Goal: Obtain resource: Download file/media

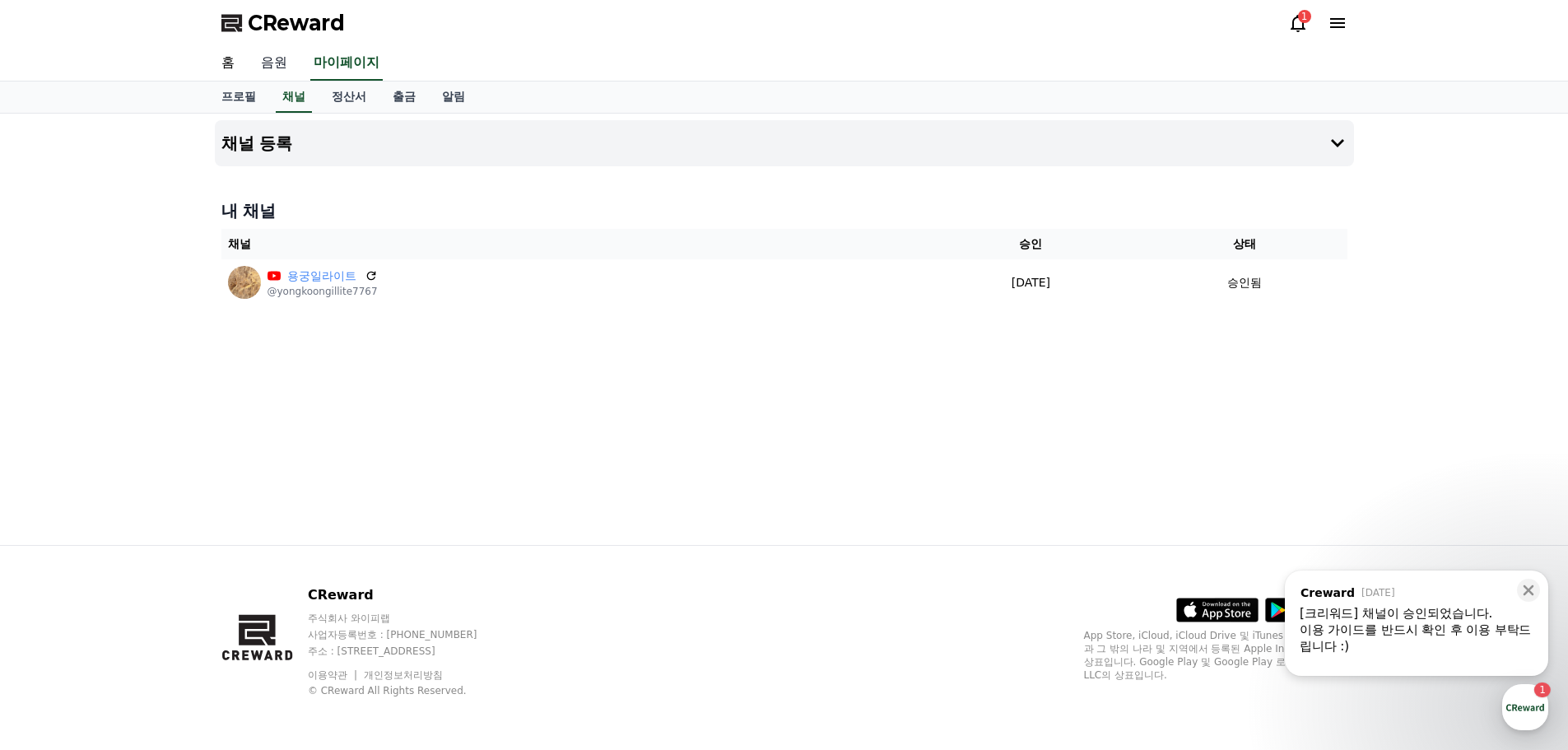
click at [272, 70] on link "음원" at bounding box center [274, 64] width 53 height 35
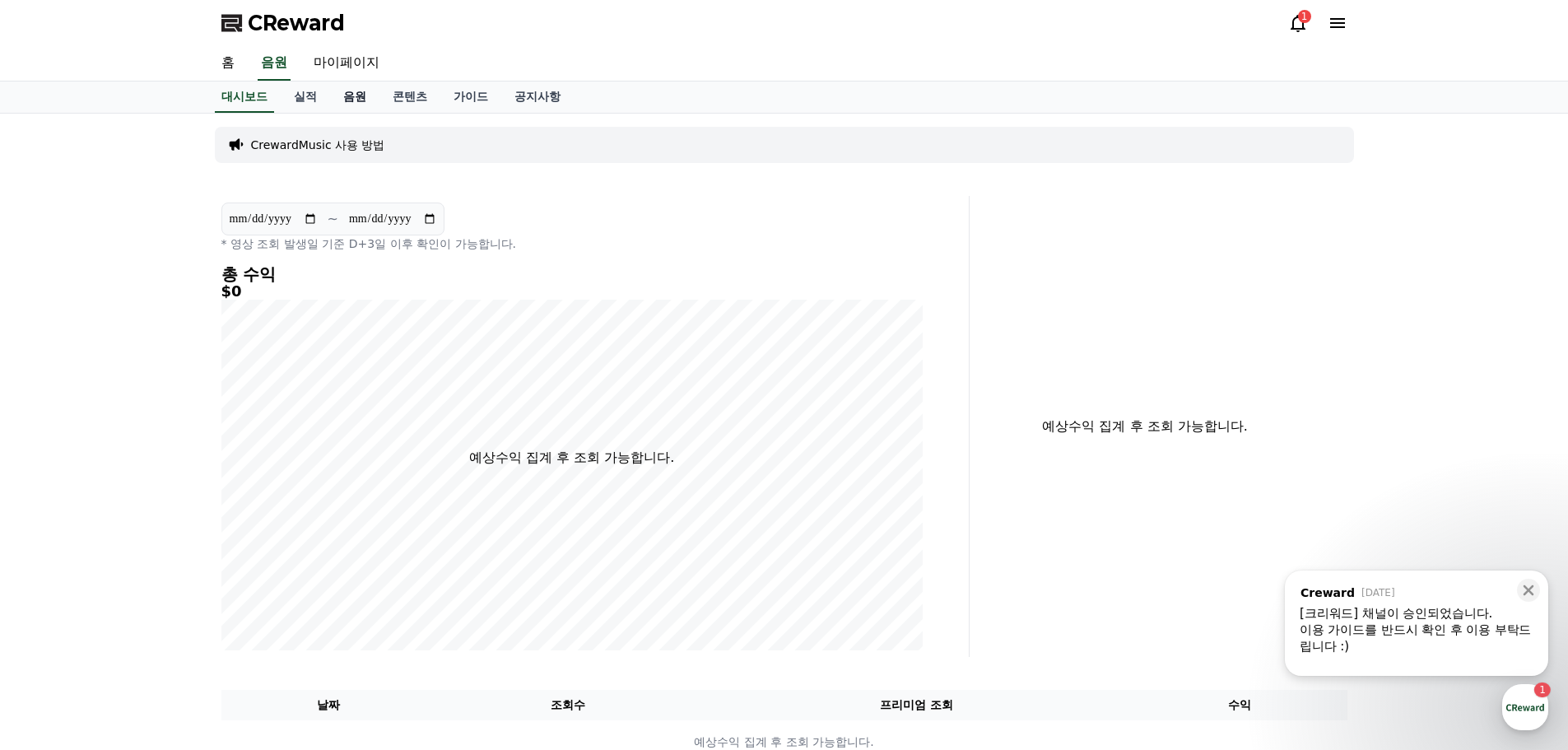
click at [349, 97] on link "음원" at bounding box center [354, 97] width 49 height 31
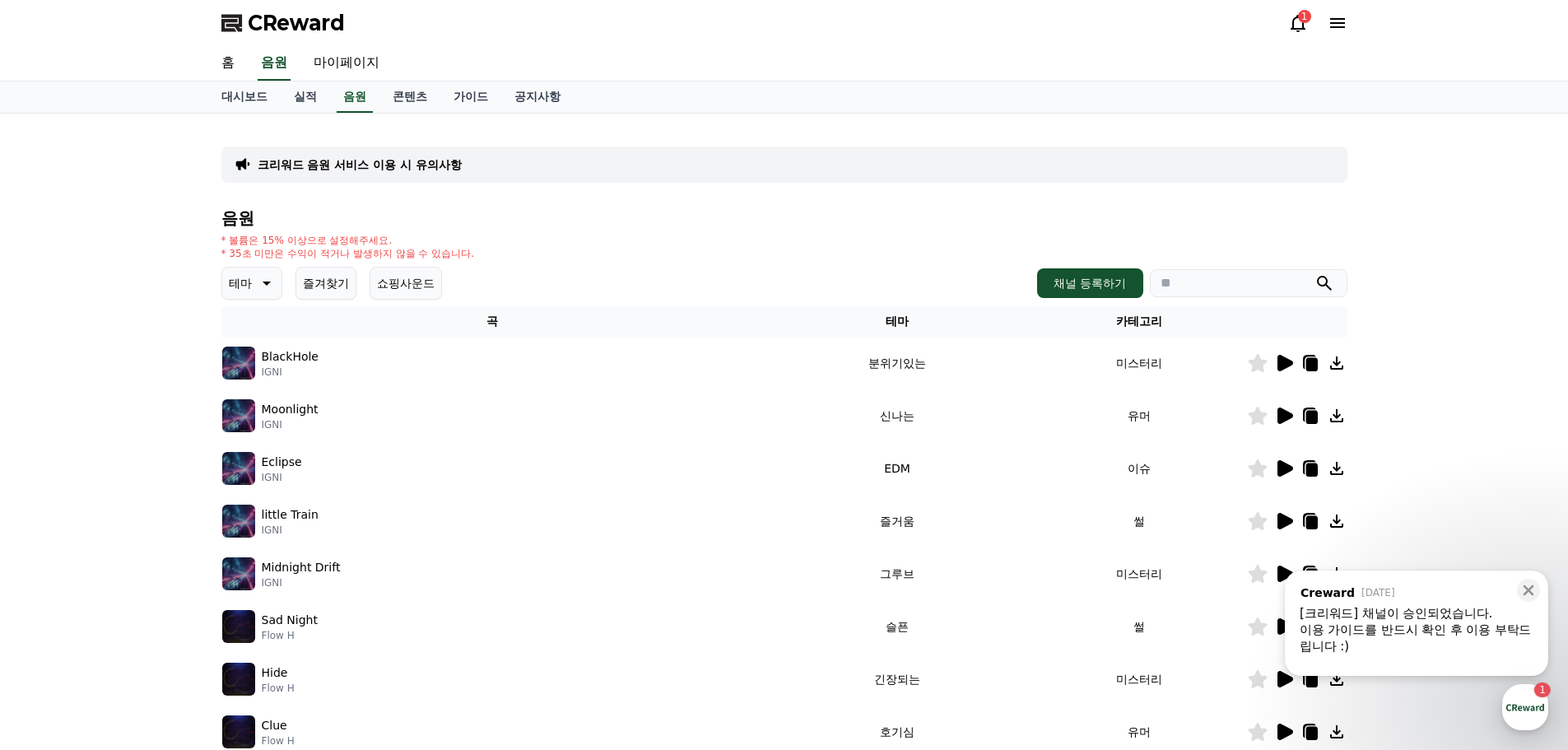
click at [266, 281] on icon at bounding box center [267, 283] width 9 height 4
click at [253, 455] on button "코믹한" at bounding box center [248, 462] width 48 height 37
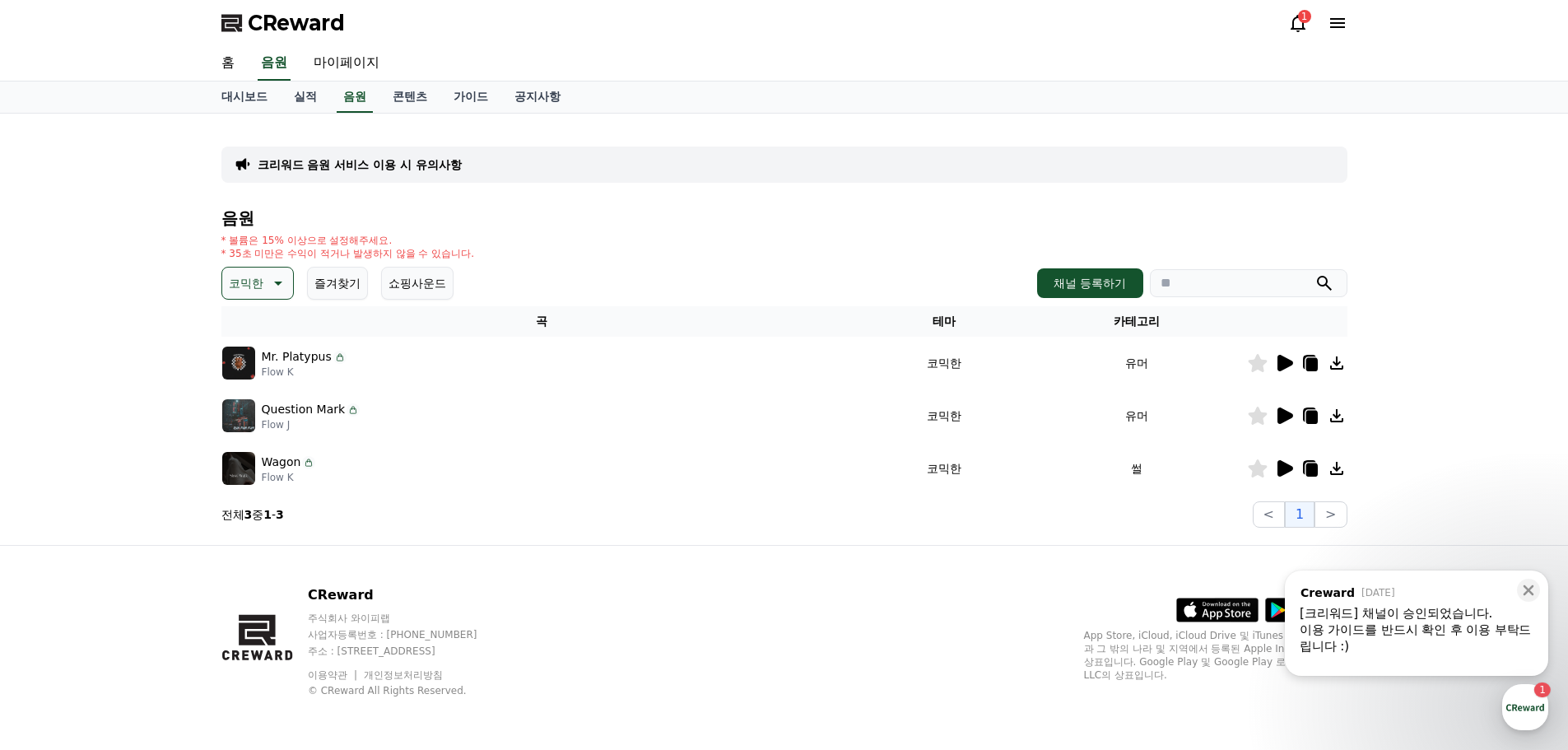
click at [1288, 360] on icon at bounding box center [1285, 362] width 15 height 16
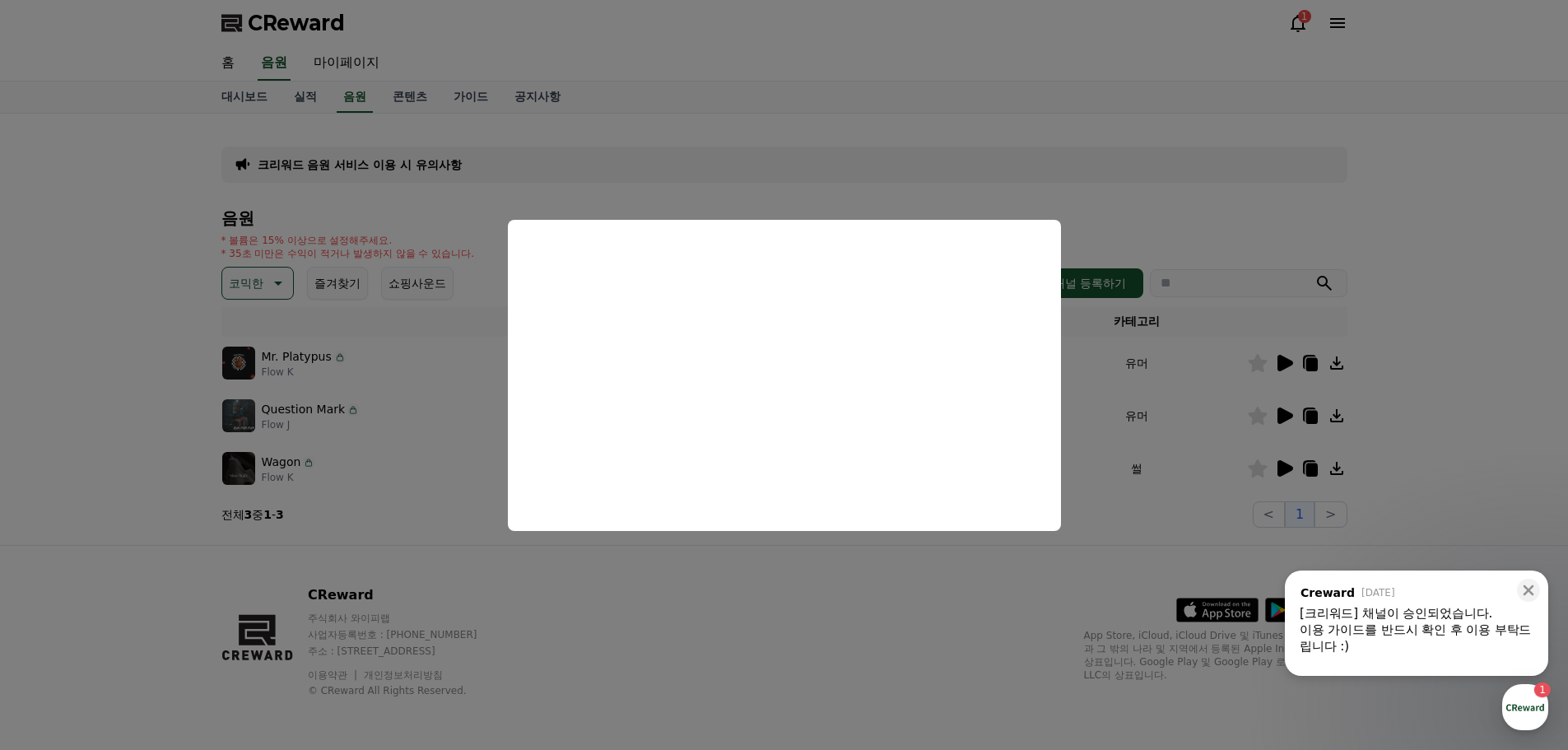
click at [1278, 411] on button "close modal" at bounding box center [784, 375] width 1568 height 750
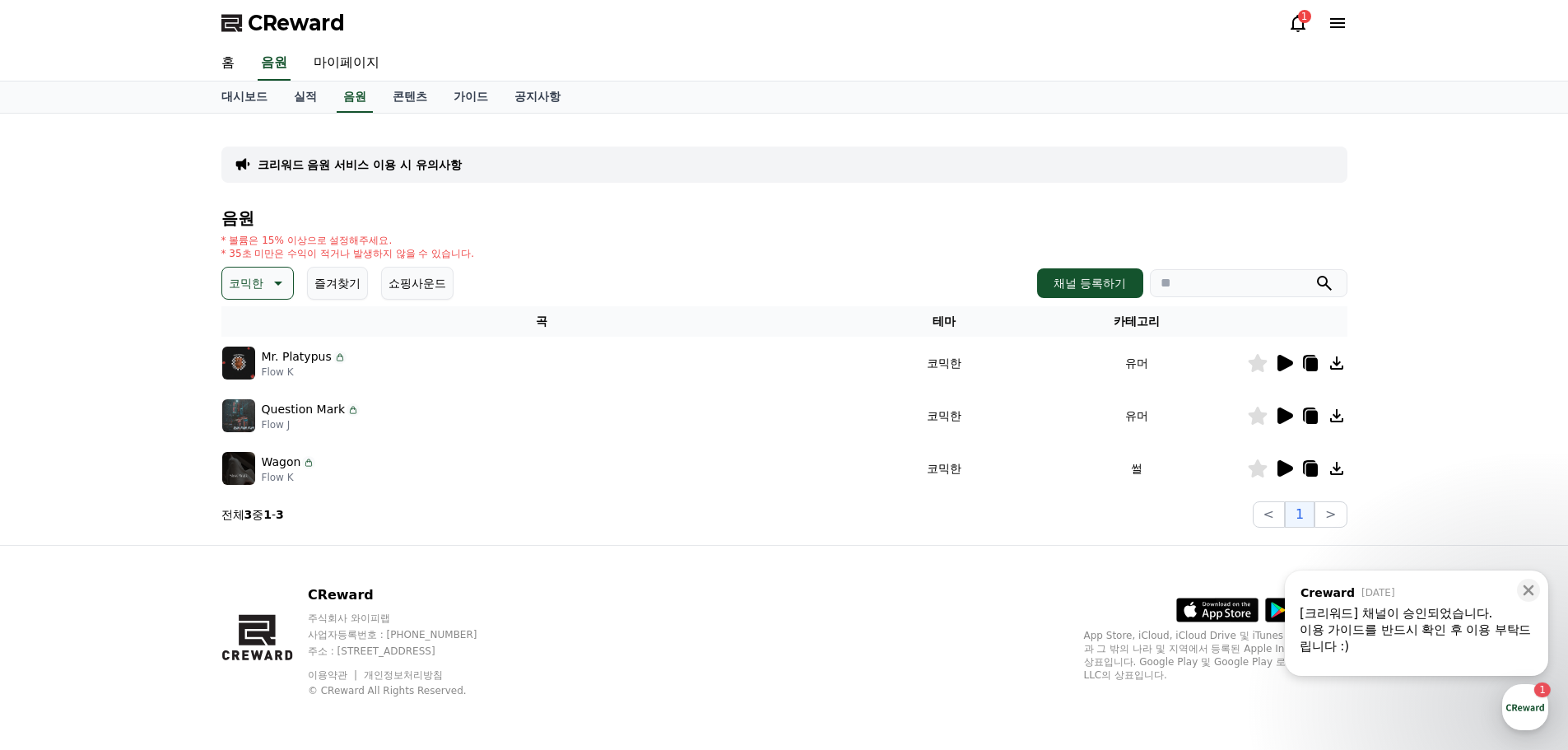
click at [1287, 419] on icon at bounding box center [1285, 415] width 15 height 16
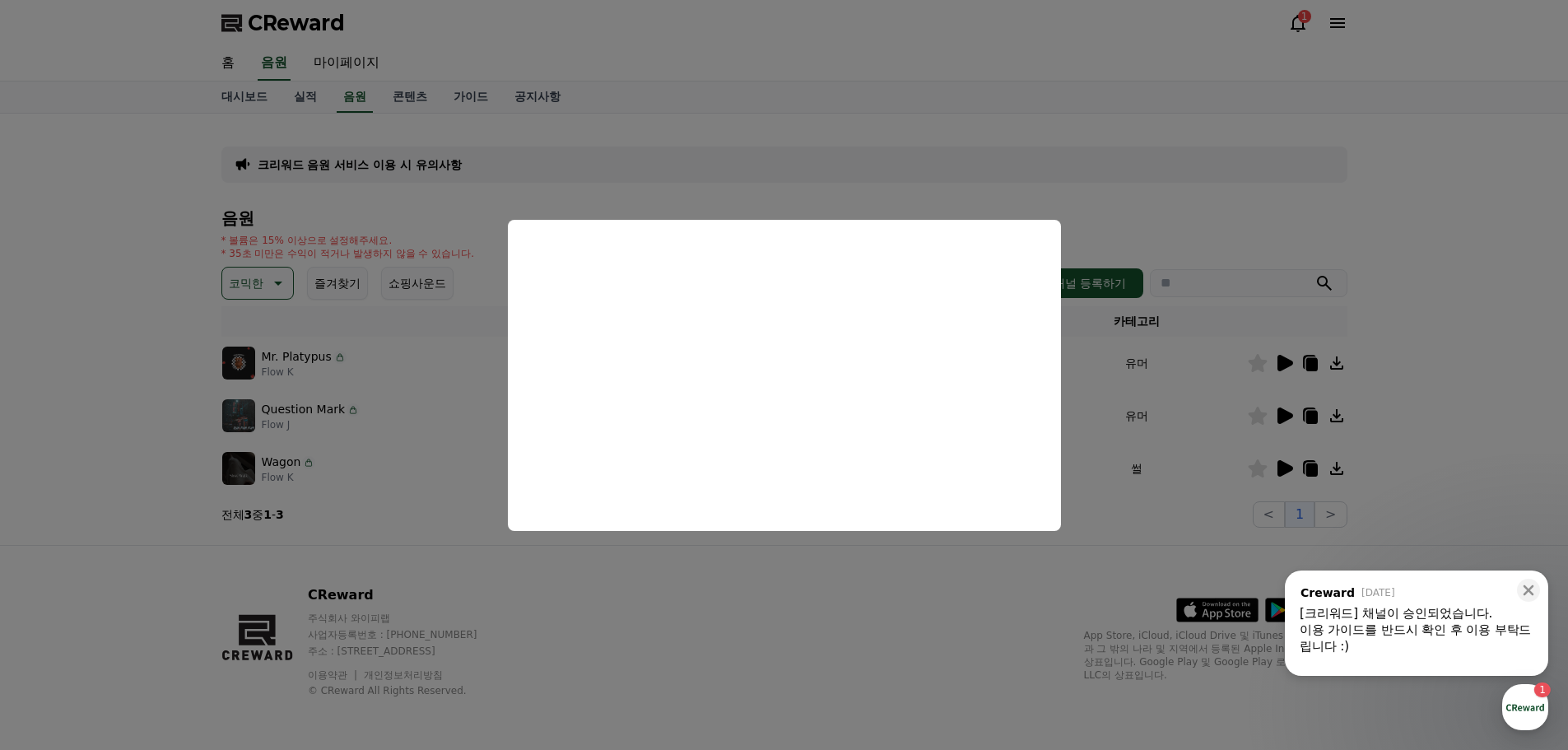
click at [1285, 465] on button "close modal" at bounding box center [784, 375] width 1568 height 750
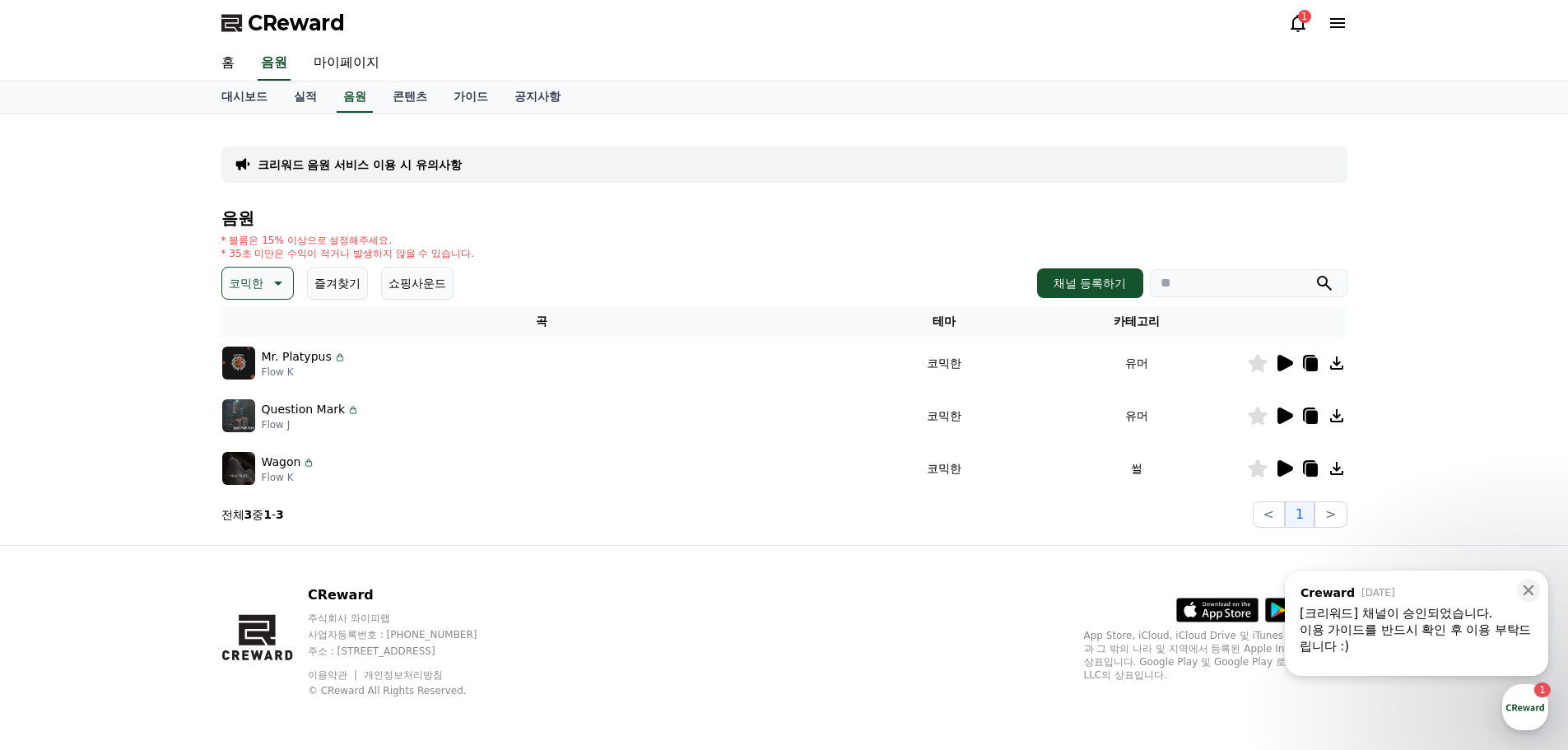
click at [1284, 467] on icon at bounding box center [1285, 468] width 15 height 16
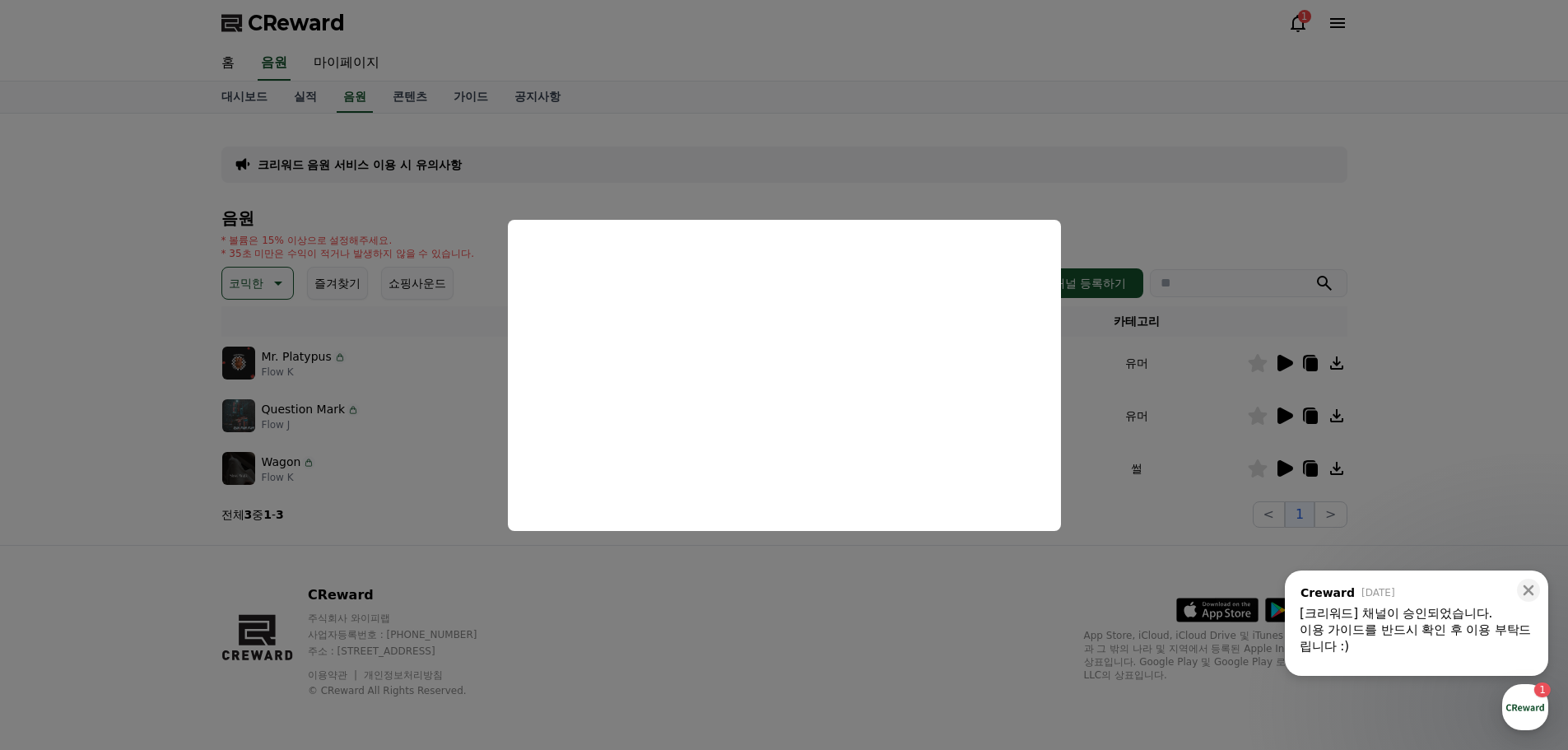
click at [1281, 416] on button "close modal" at bounding box center [784, 375] width 1568 height 750
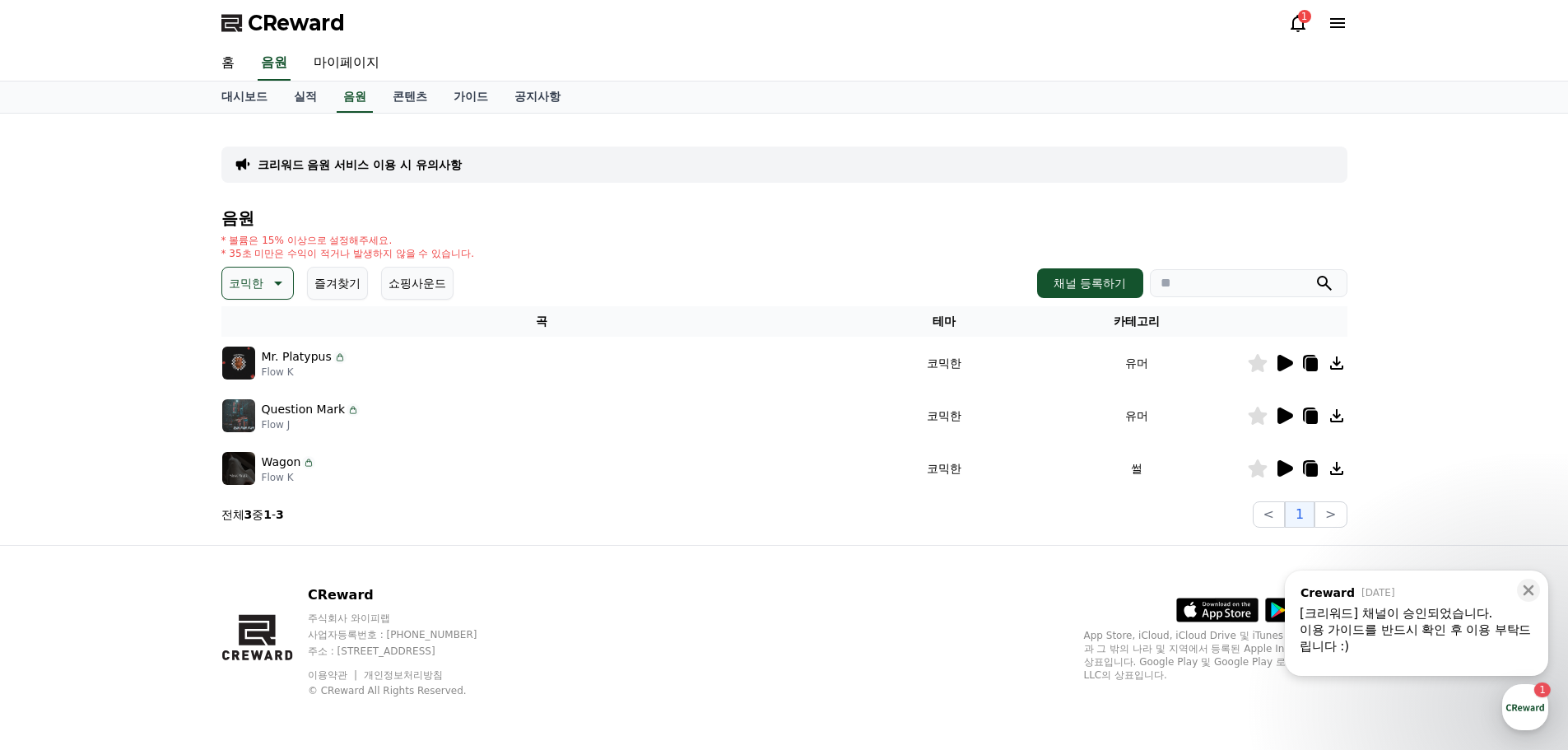
click at [1277, 423] on icon at bounding box center [1284, 415] width 20 height 20
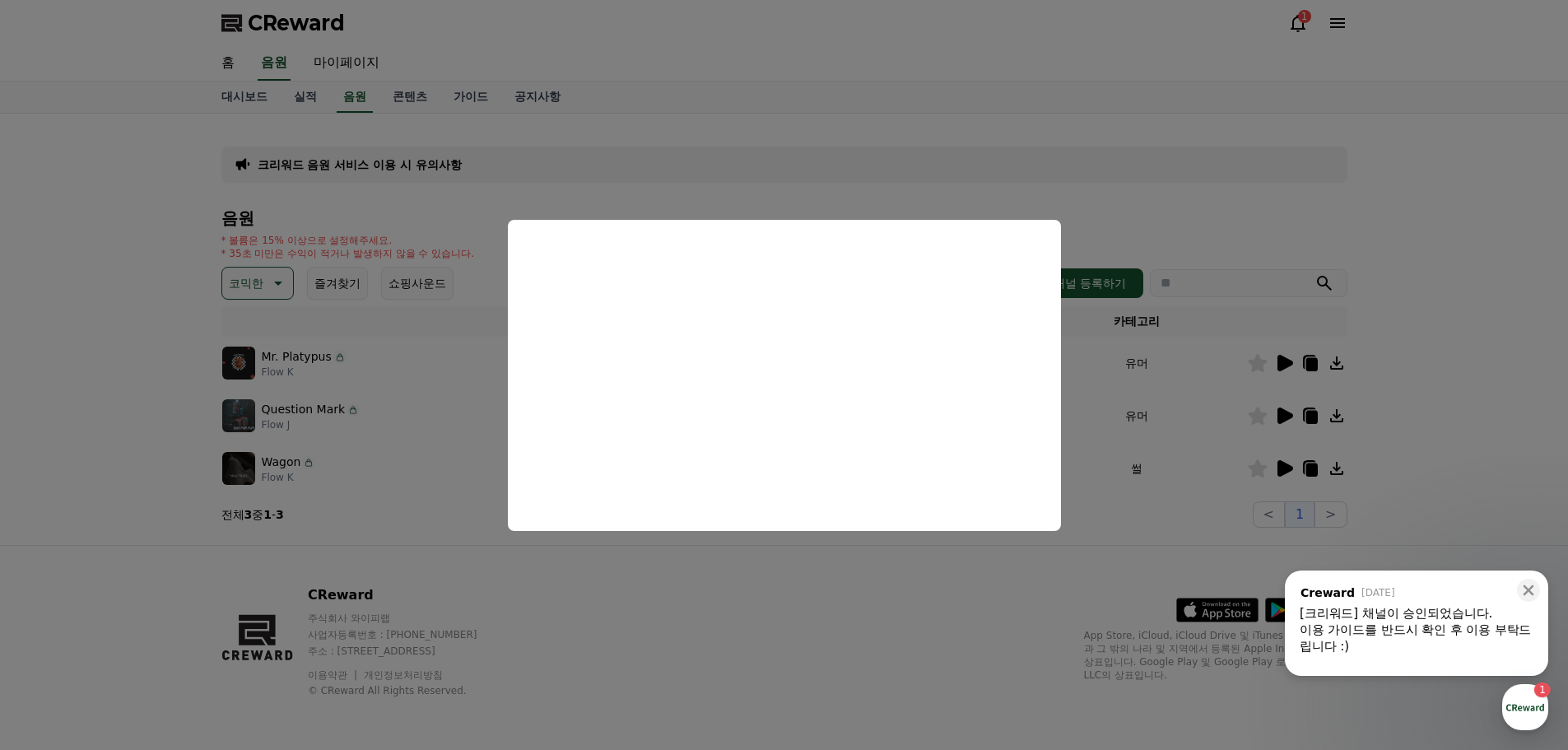
click at [1183, 220] on button "close modal" at bounding box center [784, 375] width 1568 height 750
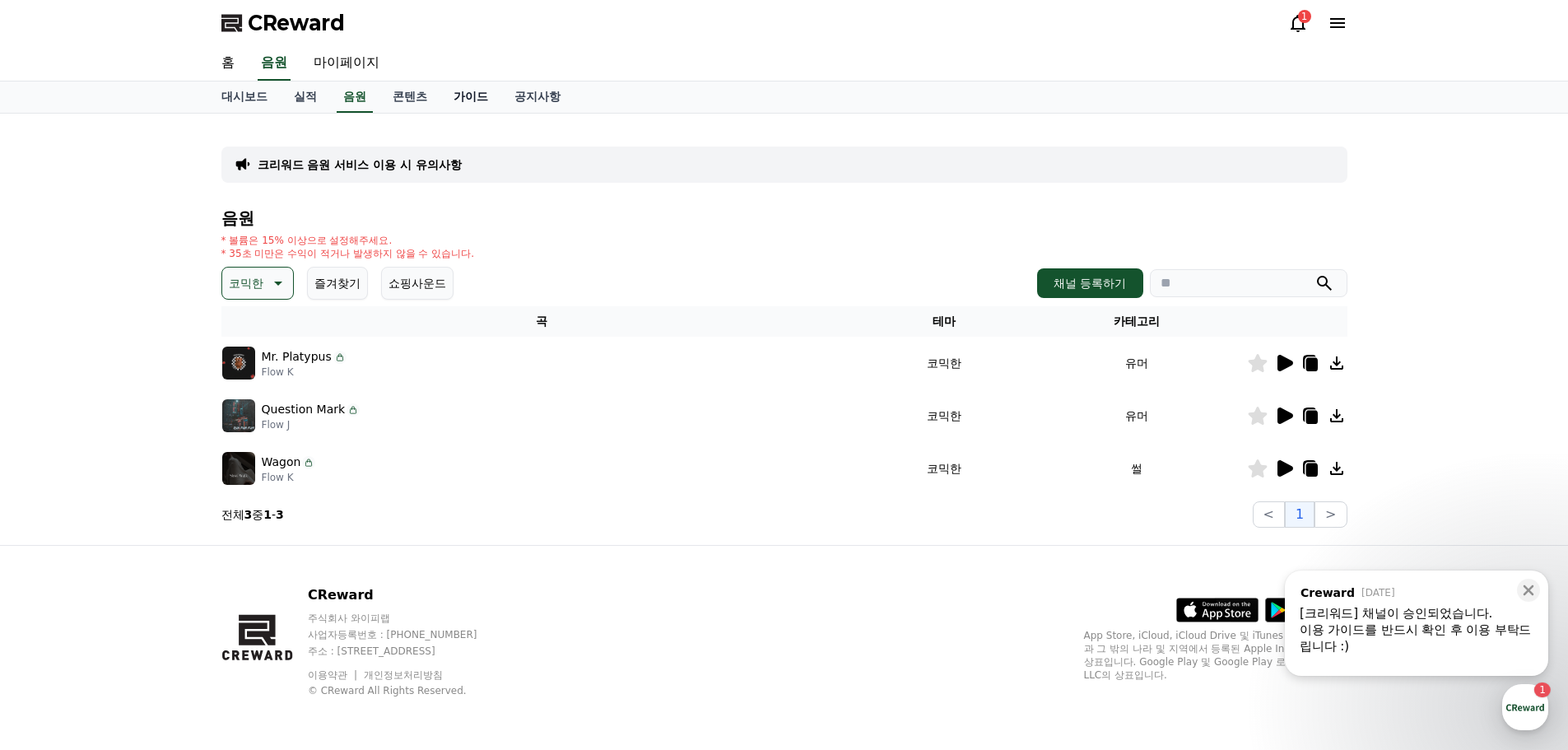
click at [481, 96] on link "가이드" at bounding box center [470, 97] width 61 height 31
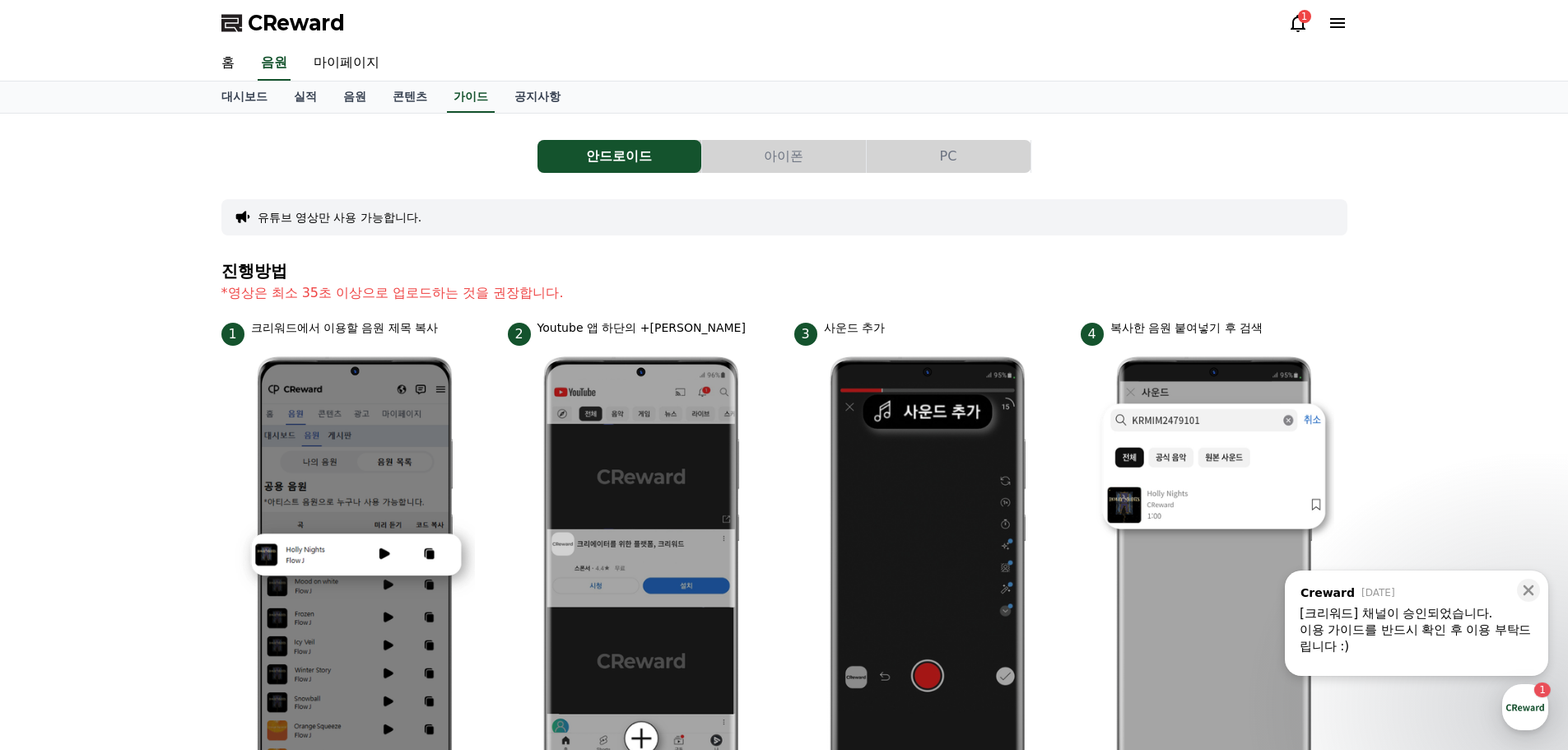
scroll to position [82, 0]
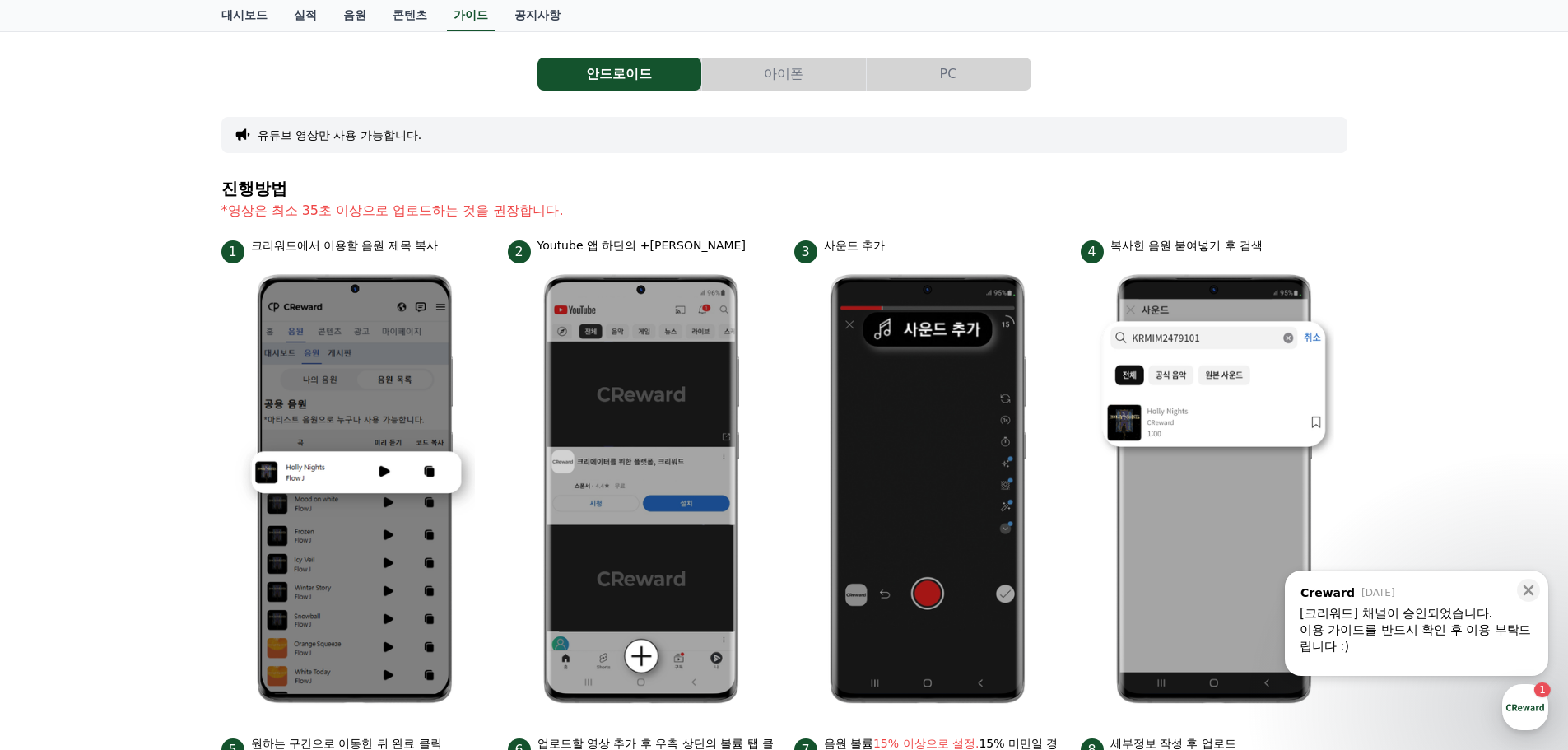
click at [923, 84] on button "PC" at bounding box center [949, 74] width 164 height 33
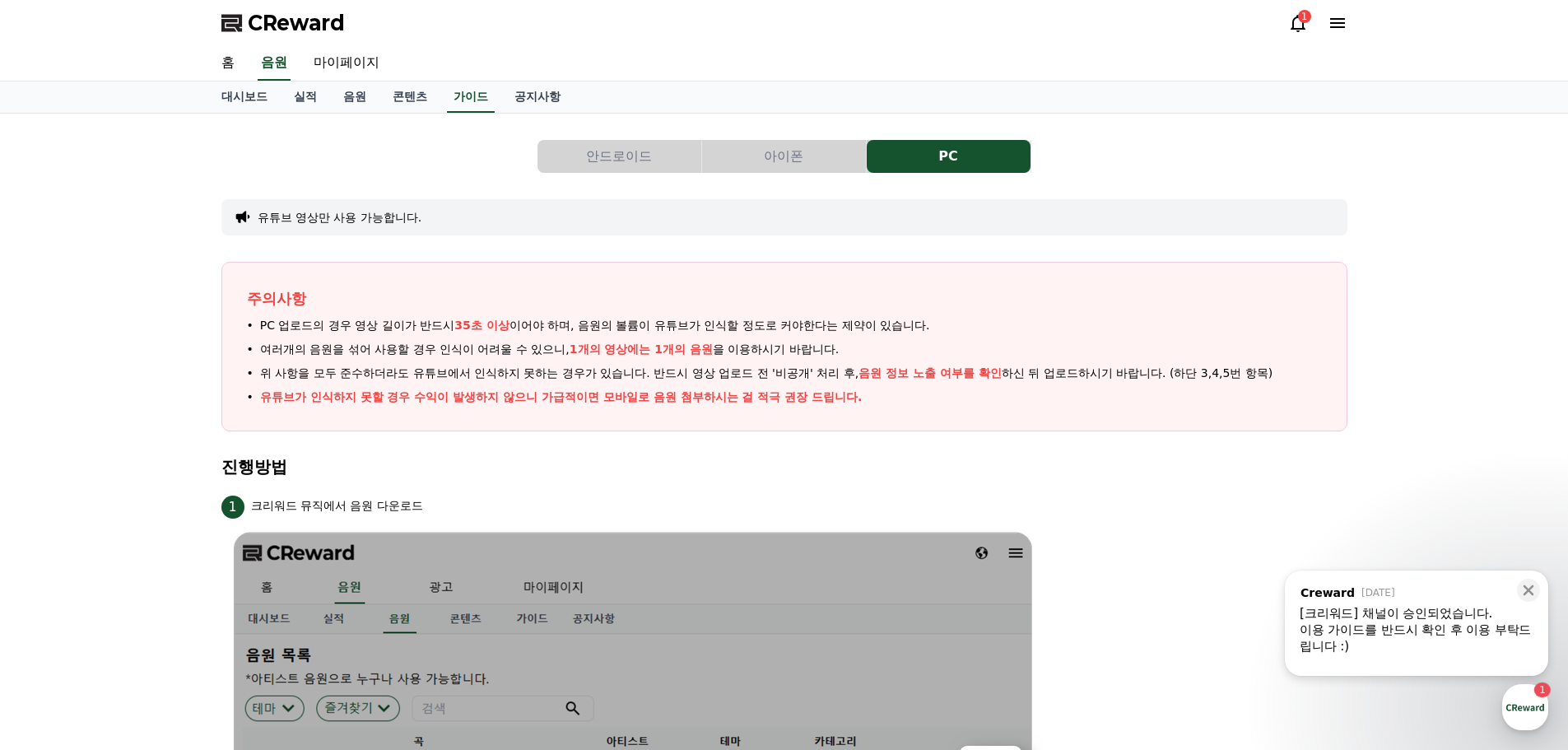
click at [651, 157] on button "안드로이드" at bounding box center [619, 156] width 164 height 33
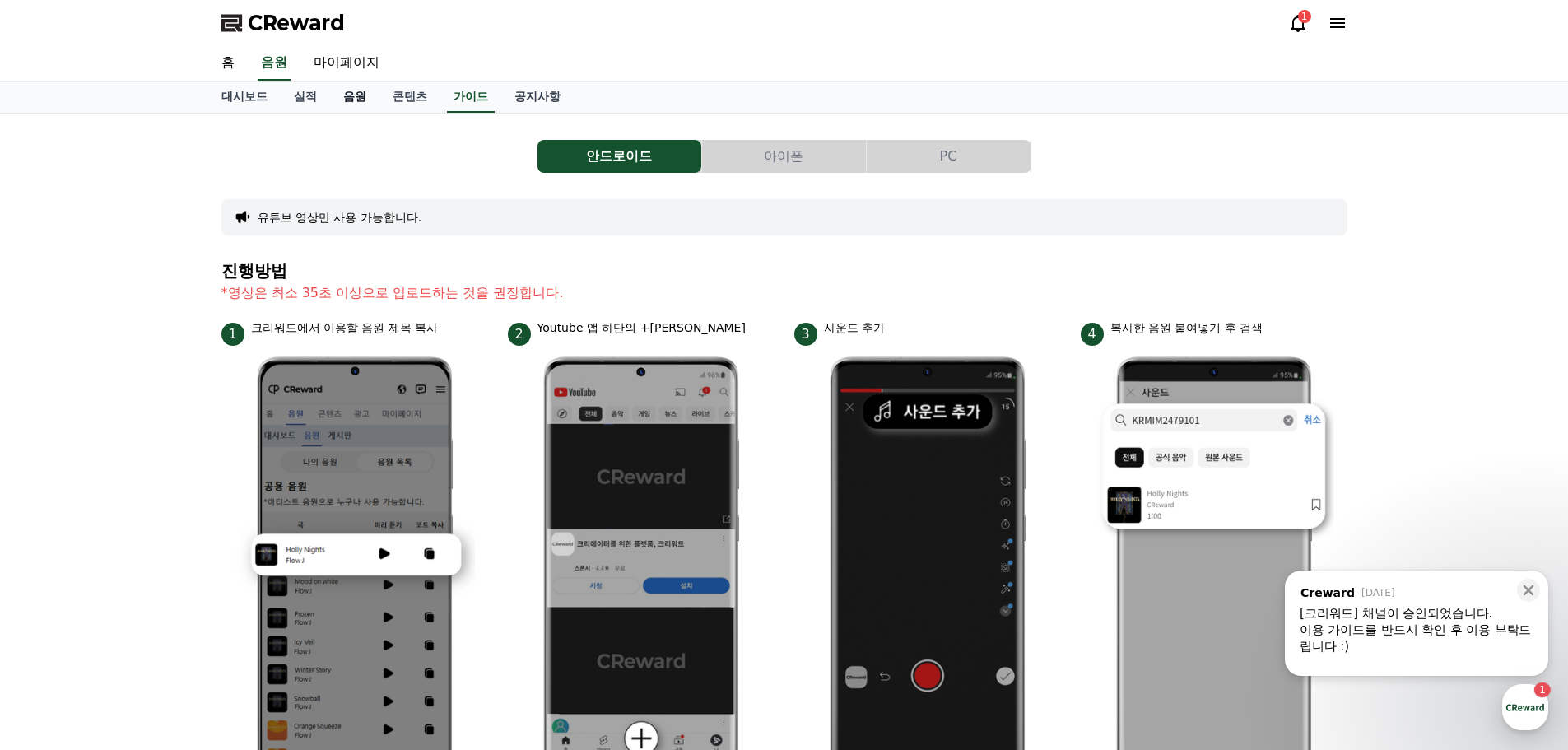
click at [342, 101] on link "음원" at bounding box center [354, 97] width 49 height 31
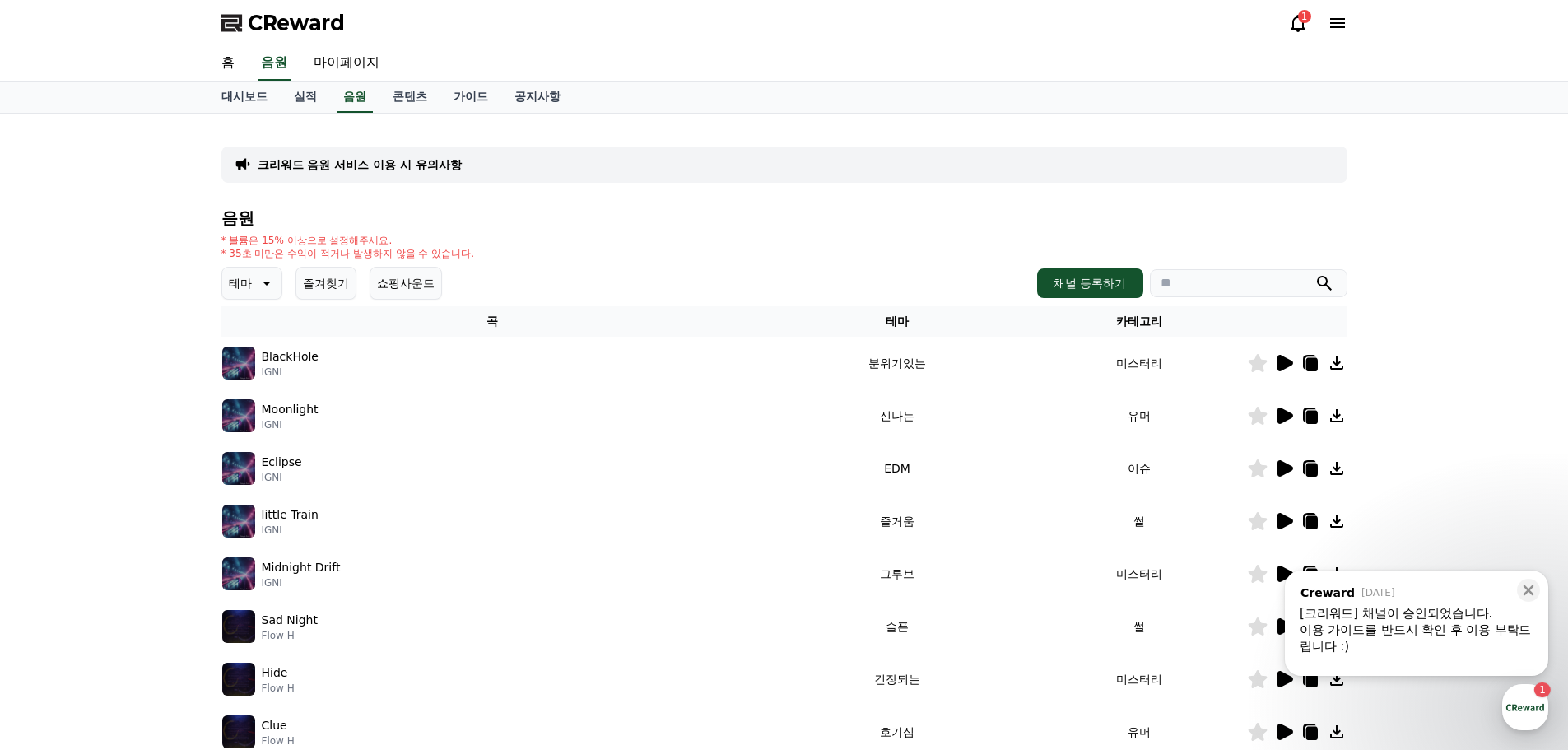
click at [252, 280] on button "테마" at bounding box center [251, 283] width 61 height 33
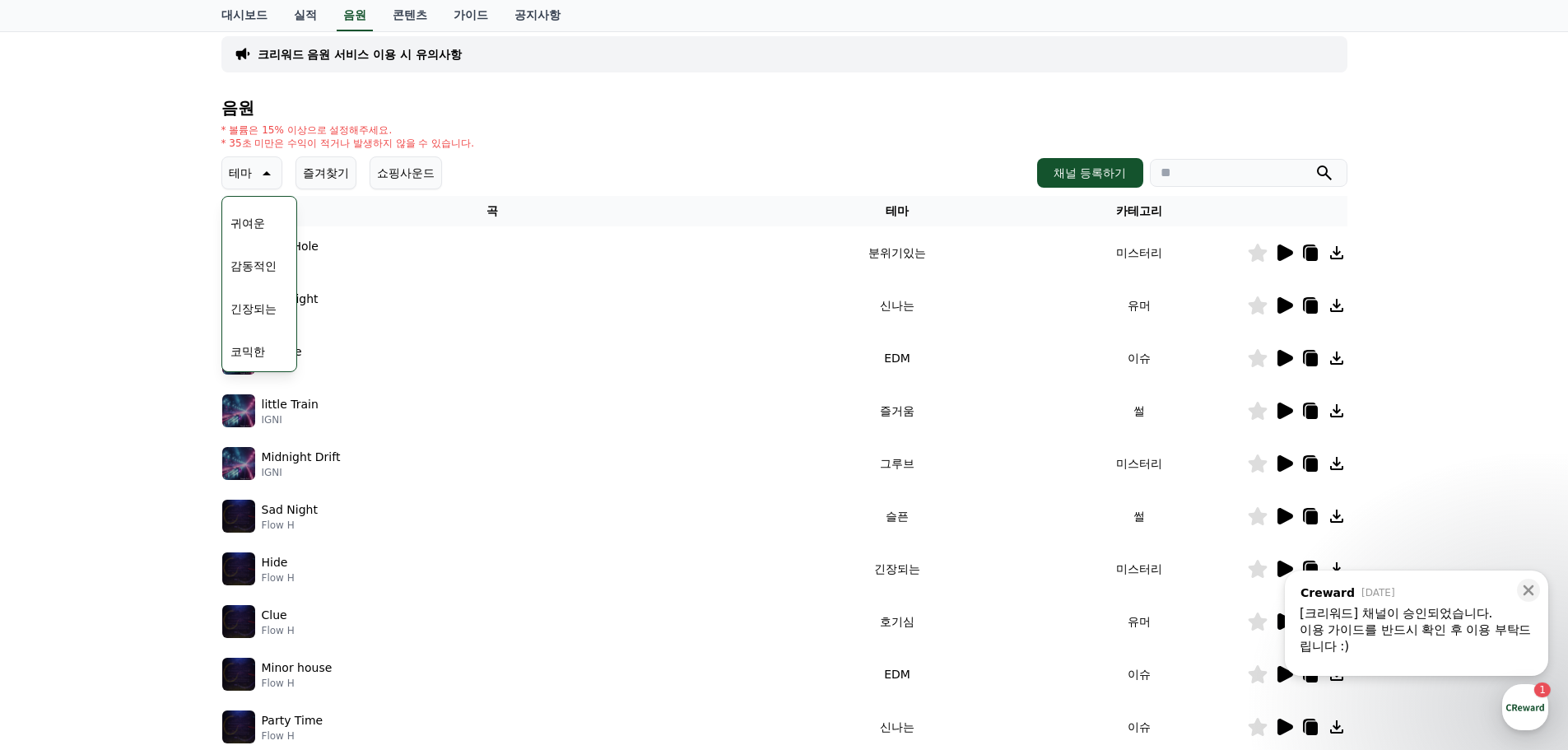
scroll to position [246, 0]
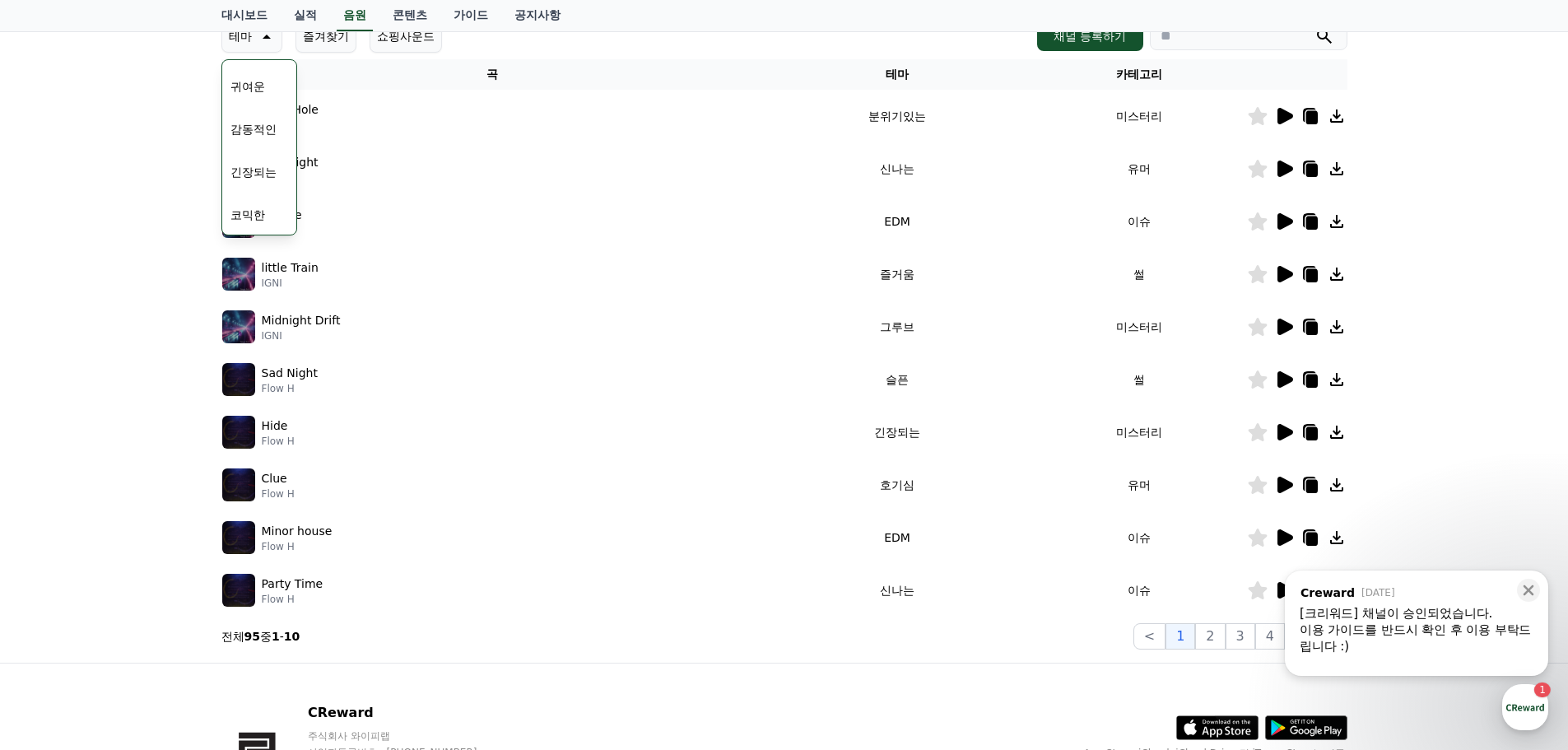
click at [249, 211] on button "코믹한" at bounding box center [248, 215] width 48 height 37
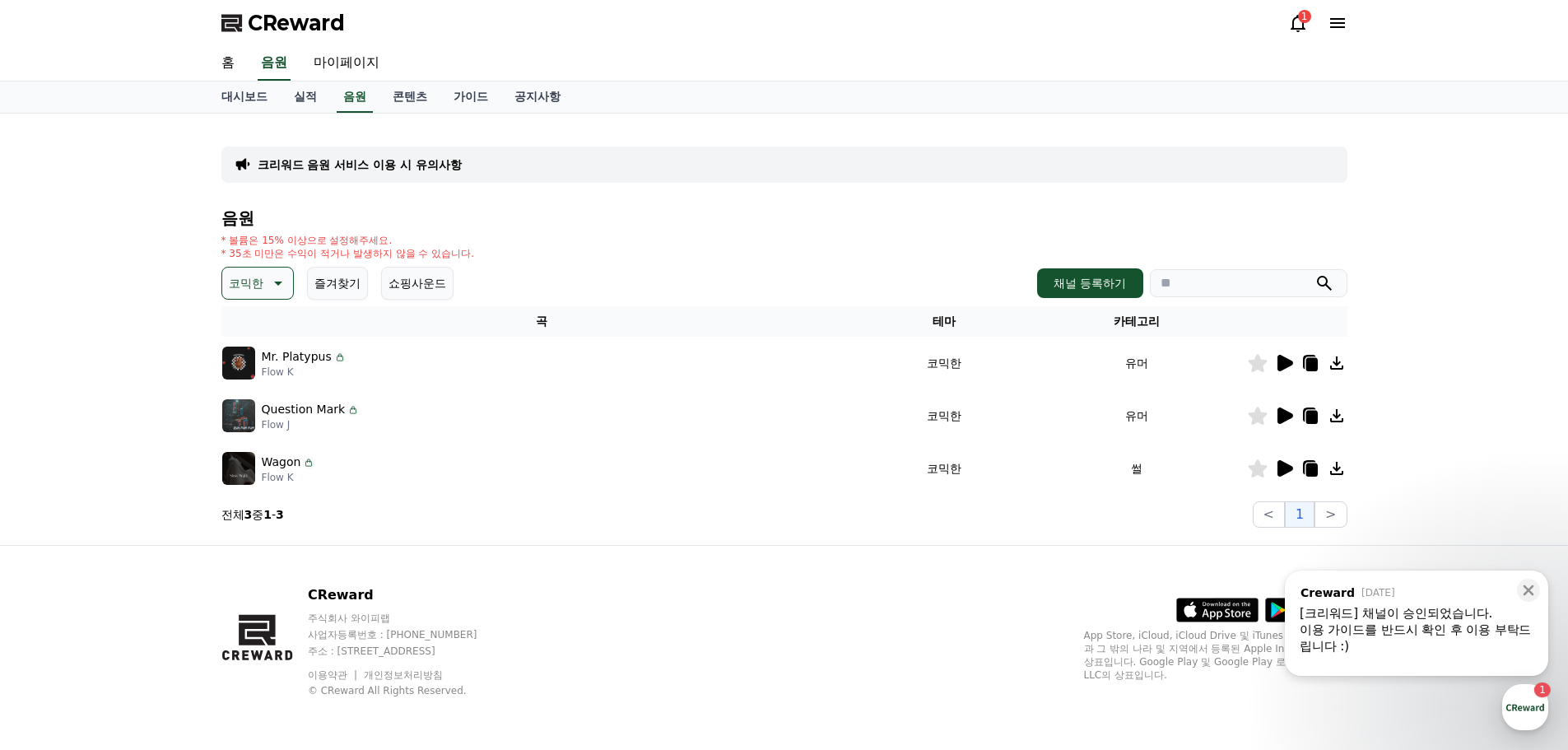
click at [1309, 416] on icon at bounding box center [1311, 417] width 12 height 13
click at [1045, 653] on div "CReward 주식회사 와이피랩 사업자등록번호 : 655-81-03655 주소 : 경기도 김포시 양촌읍 양곡로 495, 3층 305-비이16호…" at bounding box center [784, 648] width 1153 height 204
